Goal: Communication & Community: Answer question/provide support

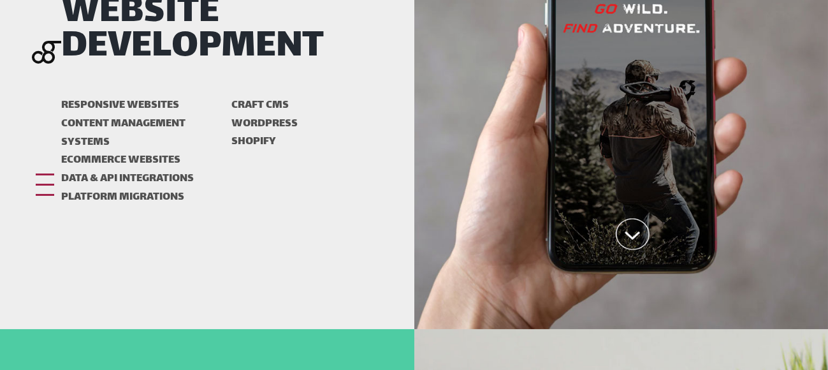
scroll to position [701, 0]
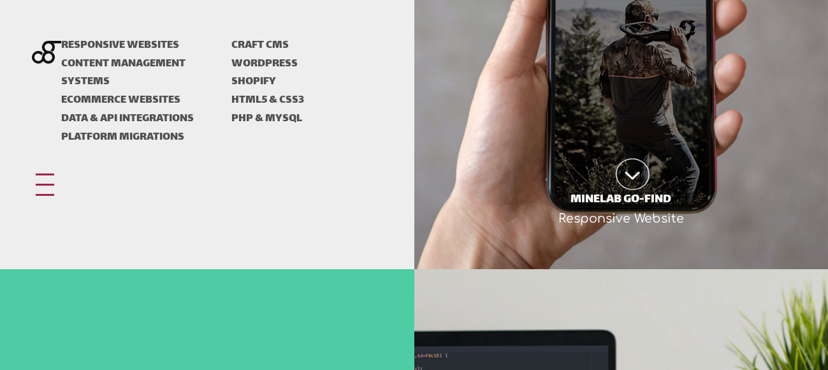
click at [48, 188] on div at bounding box center [45, 184] width 18 height 22
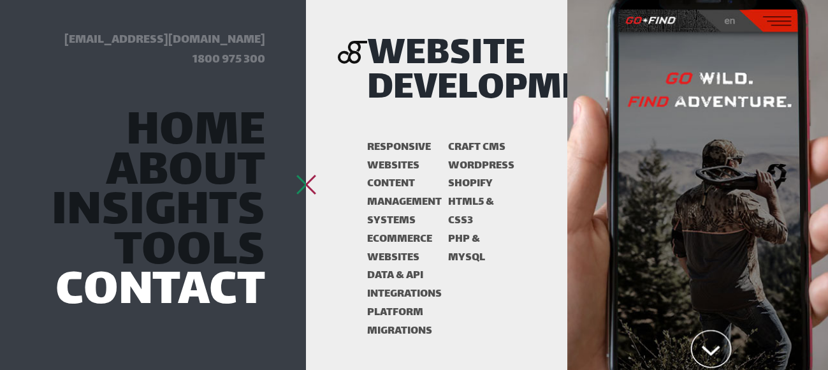
click at [179, 301] on link "Contact" at bounding box center [160, 292] width 210 height 34
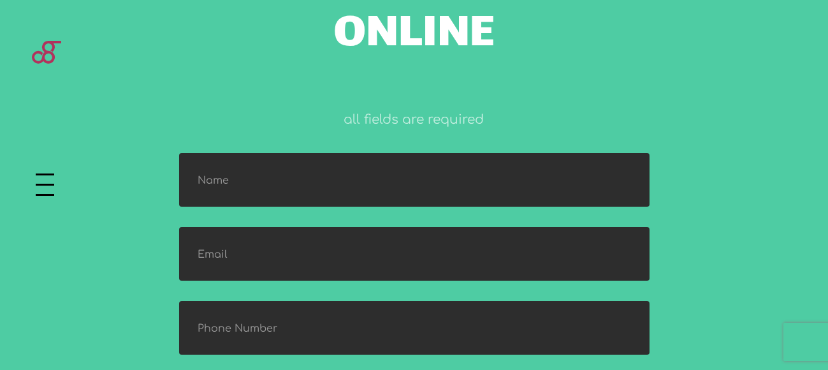
scroll to position [1465, 0]
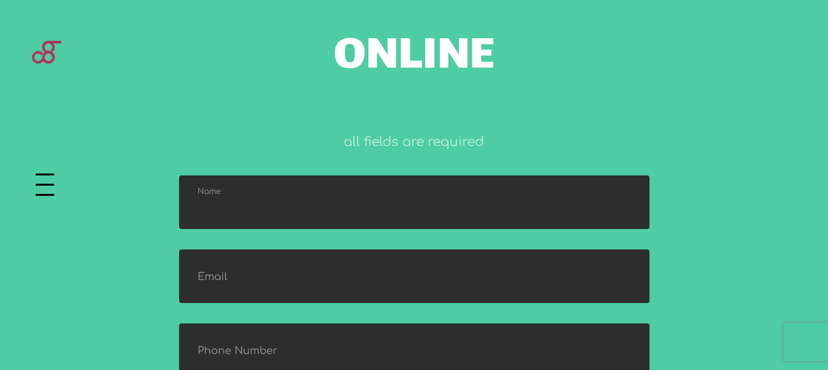
click at [296, 175] on input "text" at bounding box center [414, 202] width 470 height 54
type input "[PERSON_NAME]"
type input "[PERSON_NAME][EMAIL_ADDRESS][DOMAIN_NAME]"
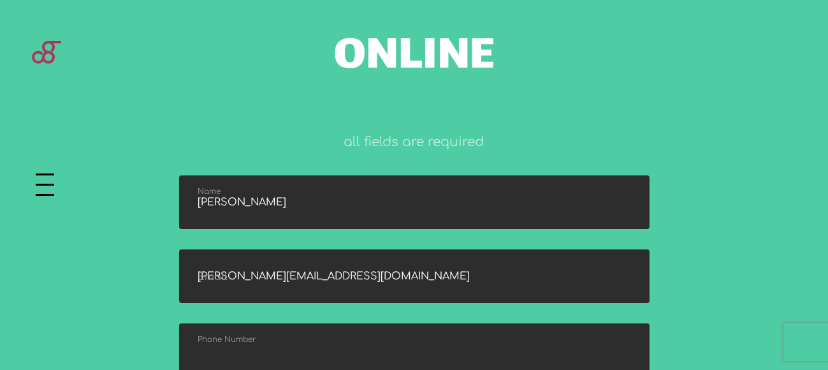
type input "03340073326"
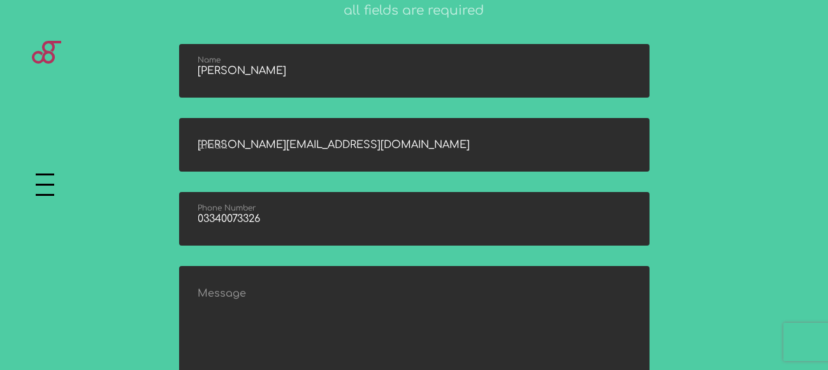
scroll to position [1593, 0]
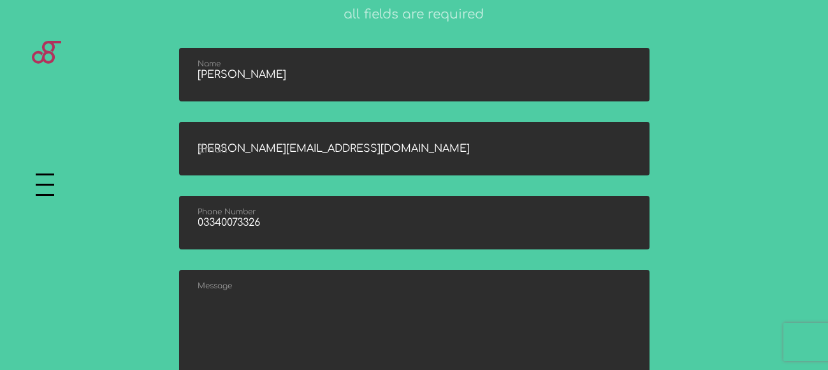
click at [291, 270] on textarea at bounding box center [414, 346] width 470 height 153
paste textarea "Hello, We are offering 25 Hours of no obligation FREE Trial of web designing an…"
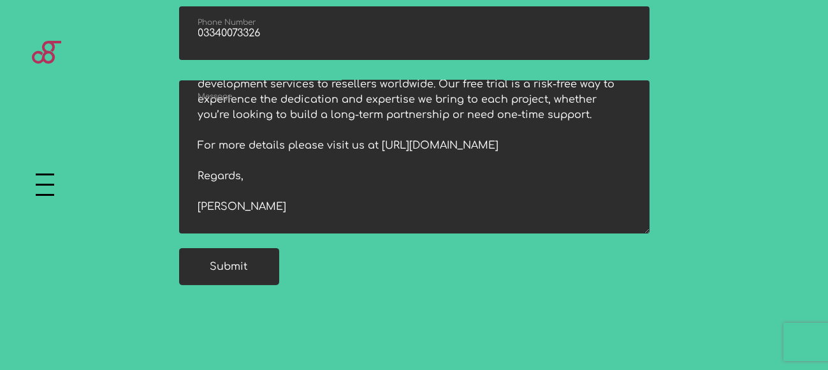
scroll to position [1784, 0]
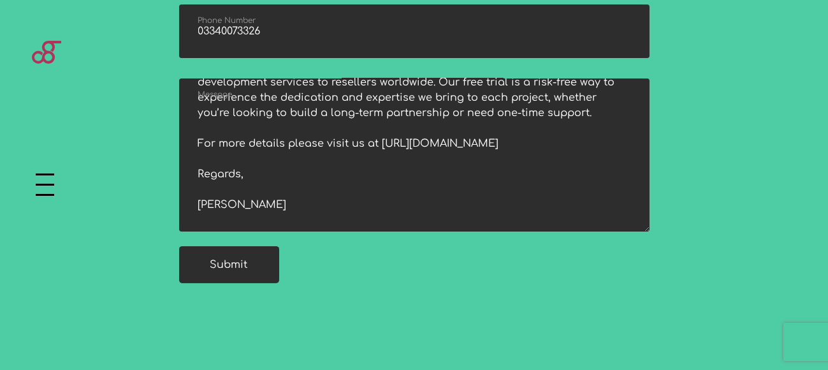
type textarea "Hello, We are offering 25 Hours of no obligation FREE Trial of web designing an…"
click at [226, 176] on div "Online all fields are required [PERSON_NAME] Name [PERSON_NAME][EMAIL_ADDRESS][…" at bounding box center [414, 0] width 828 height 807
click at [237, 246] on input "submit" at bounding box center [229, 264] width 100 height 37
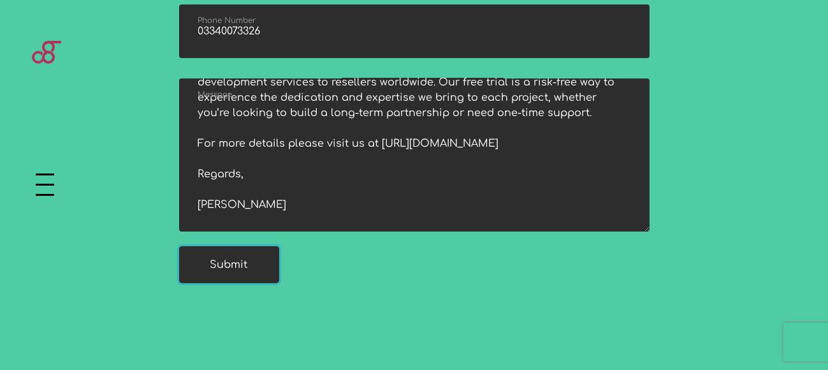
click at [237, 246] on input "submit" at bounding box center [229, 264] width 100 height 37
